Goal: Navigation & Orientation: Find specific page/section

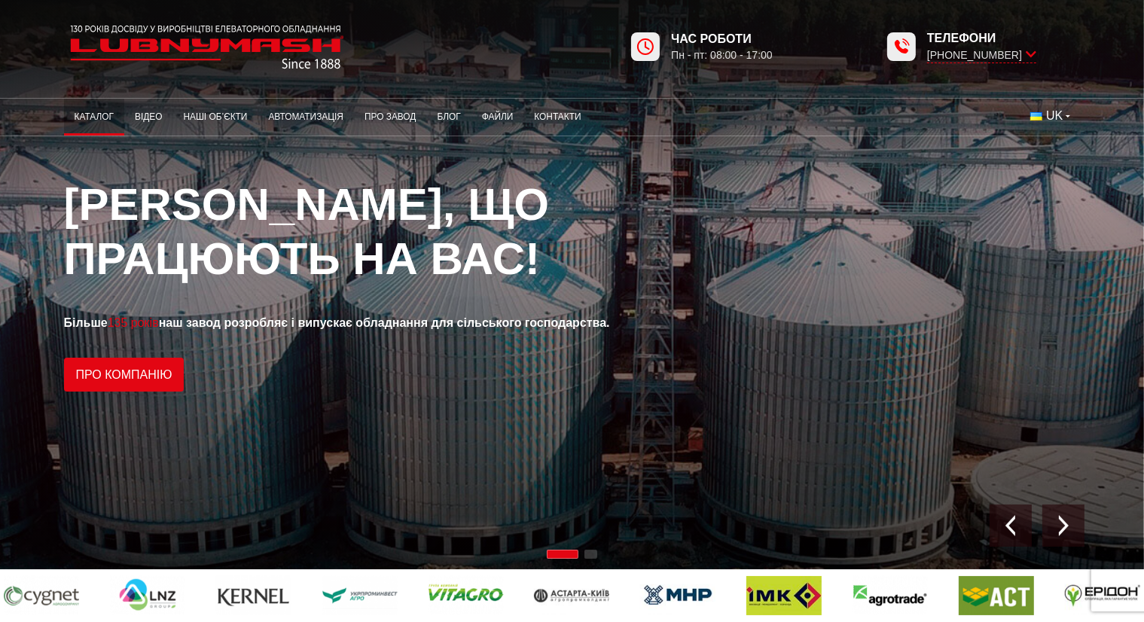
click at [105, 119] on link "Каталог" at bounding box center [94, 116] width 60 height 29
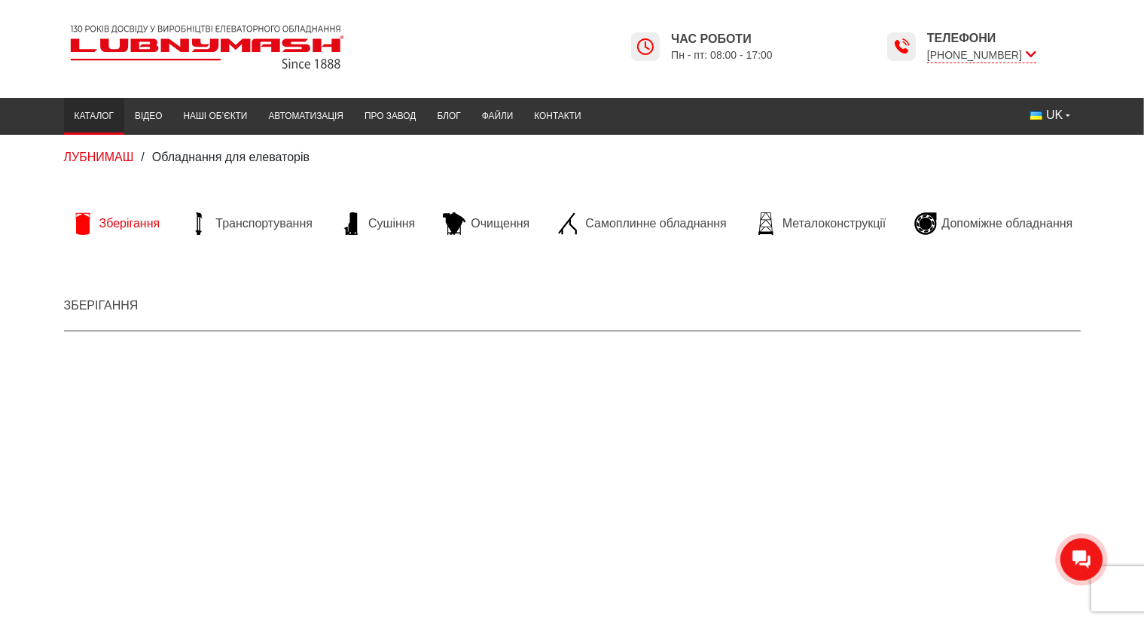
click at [151, 223] on span "Зберігання" at bounding box center [129, 223] width 61 height 17
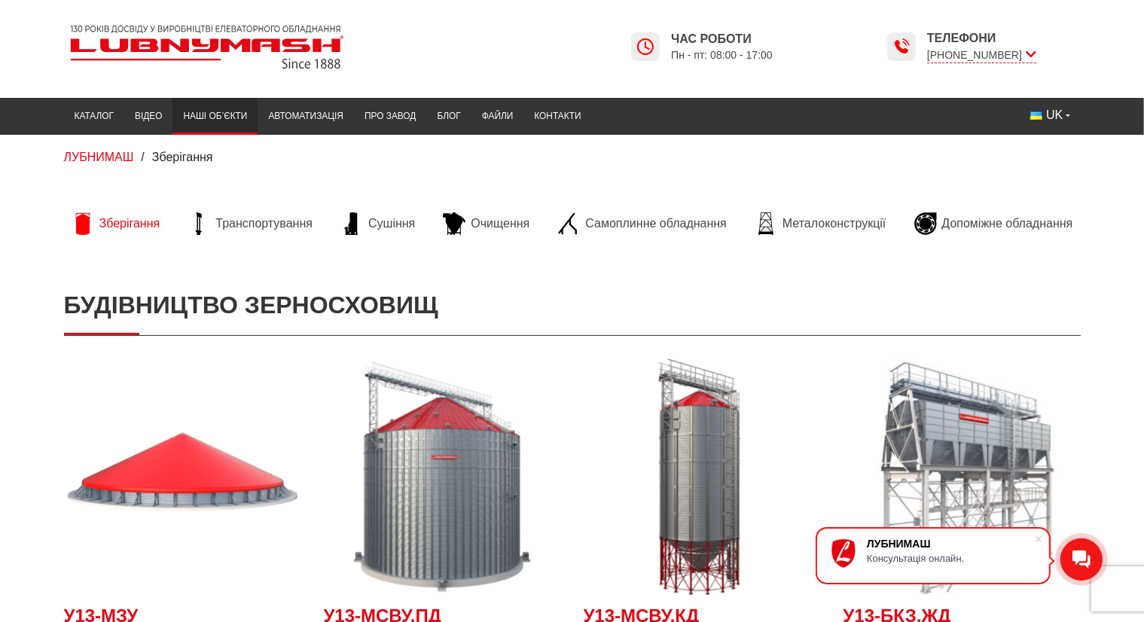
click at [190, 116] on link "Наші об’єкти" at bounding box center [214, 116] width 85 height 29
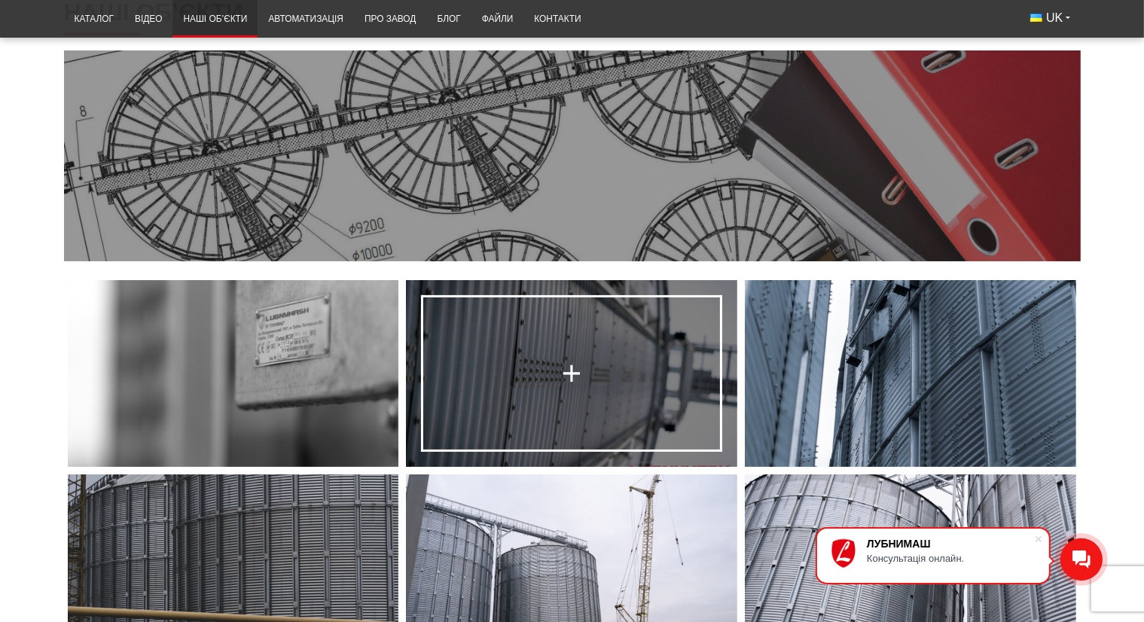
scroll to position [301, 0]
